Goal: Check status: Check status

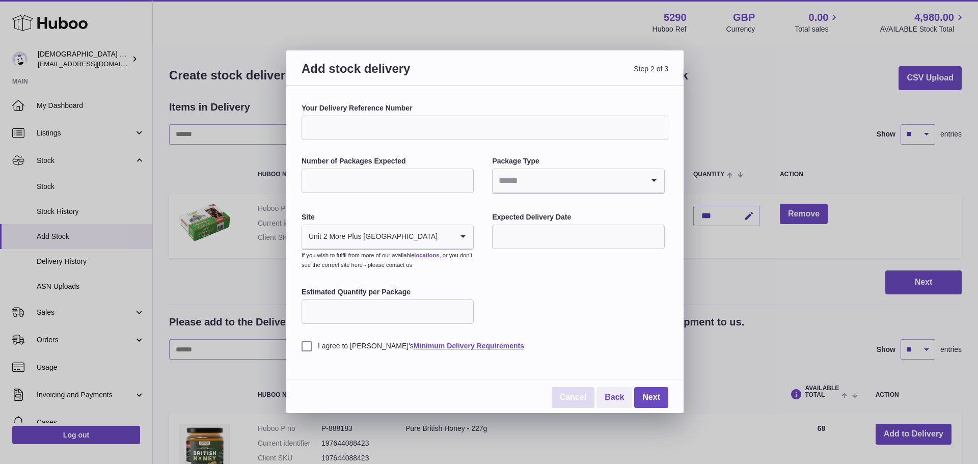
click at [580, 401] on link "Cancel" at bounding box center [573, 397] width 43 height 21
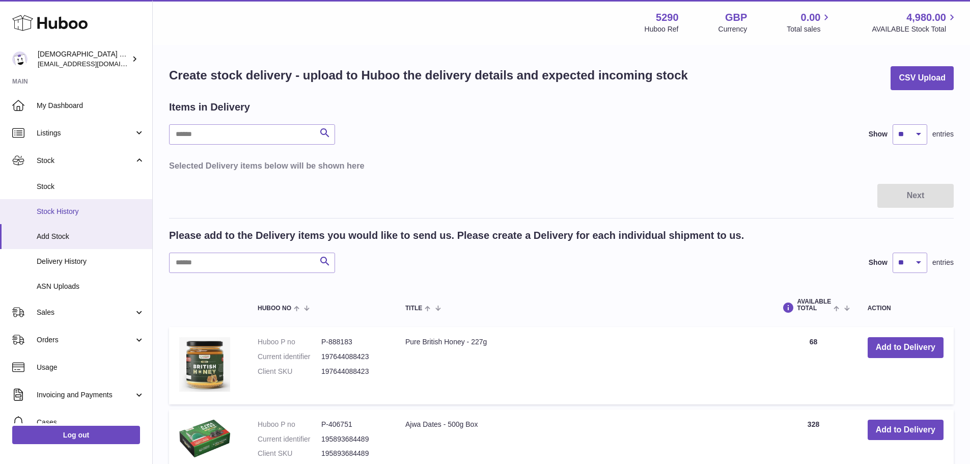
click at [58, 216] on span "Stock History" at bounding box center [91, 212] width 108 height 10
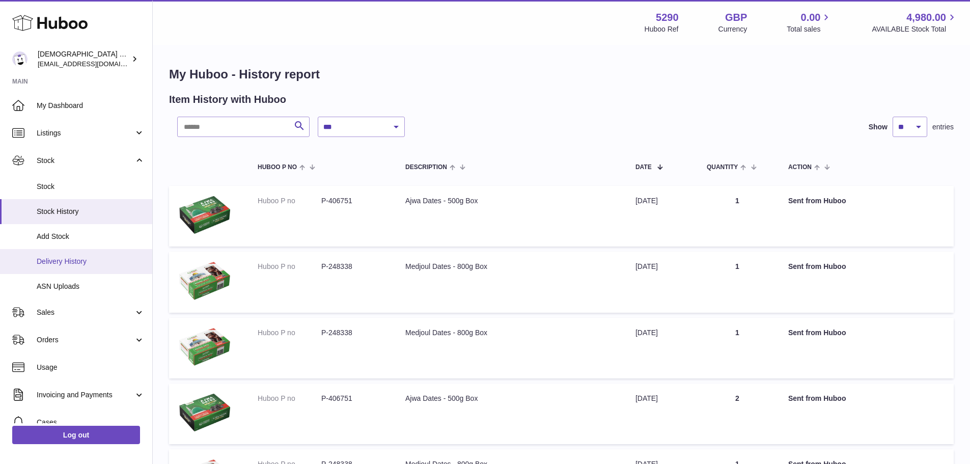
click at [72, 264] on span "Delivery History" at bounding box center [91, 262] width 108 height 10
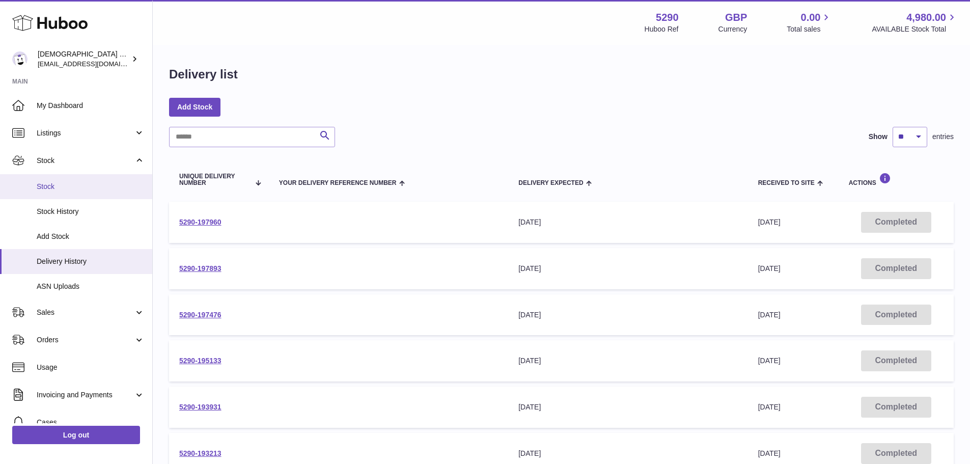
click at [49, 189] on span "Stock" at bounding box center [91, 187] width 108 height 10
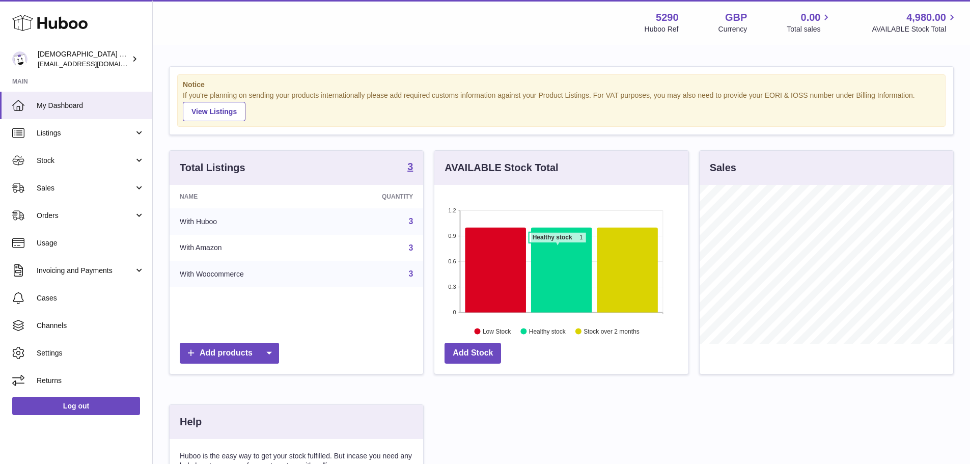
scroll to position [195, 0]
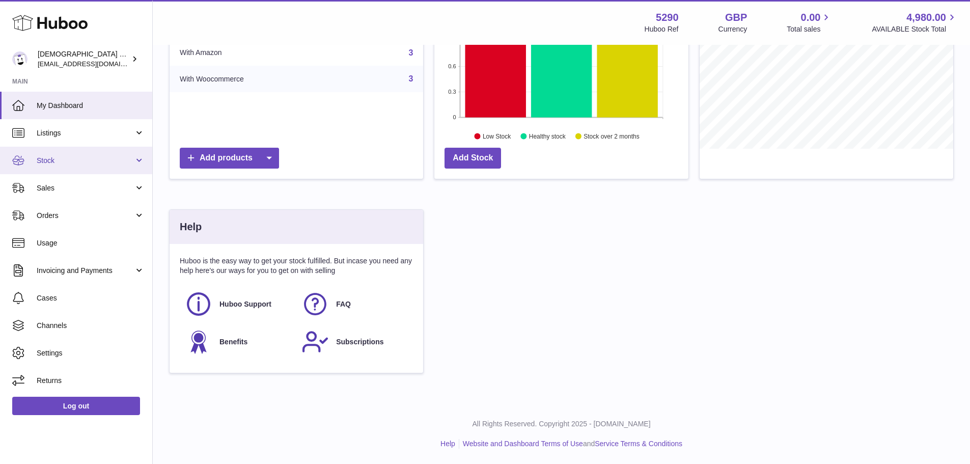
click at [67, 159] on span "Stock" at bounding box center [85, 161] width 97 height 10
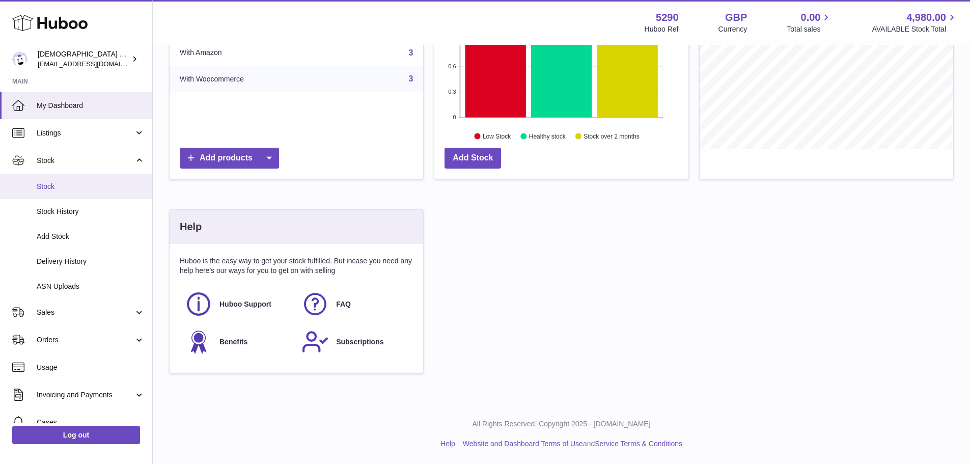
click at [67, 188] on span "Stock" at bounding box center [91, 187] width 108 height 10
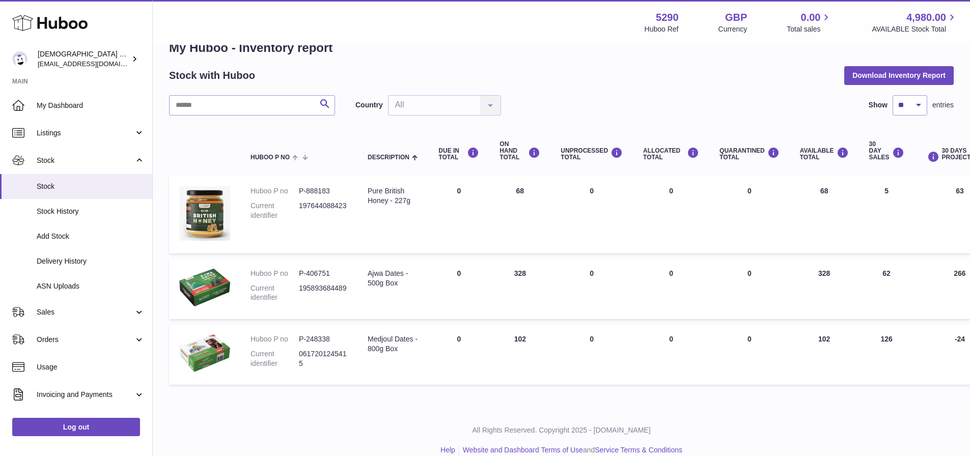
scroll to position [41, 0]
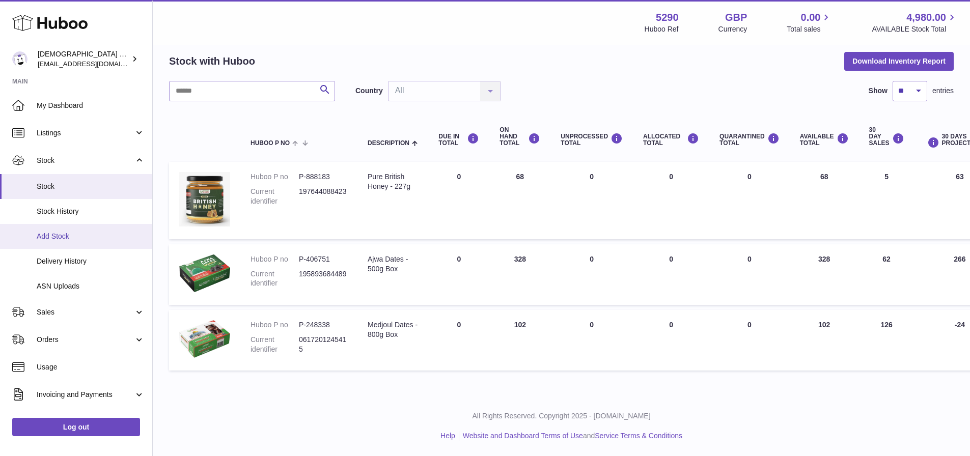
click at [71, 237] on span "Add Stock" at bounding box center [91, 237] width 108 height 10
